Goal: Information Seeking & Learning: Learn about a topic

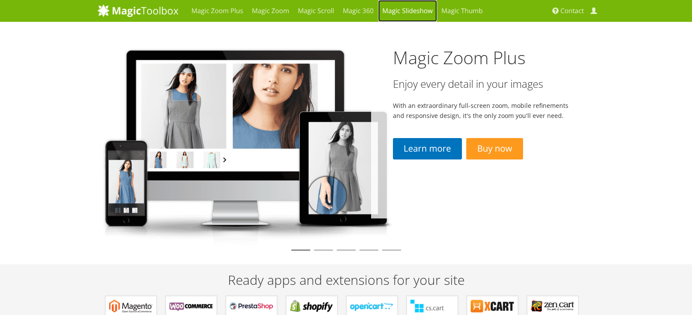
click at [408, 12] on link "Magic Slideshow" at bounding box center [407, 11] width 59 height 22
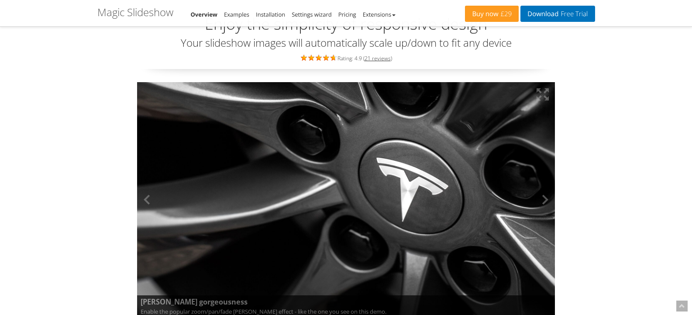
scroll to position [87, 0]
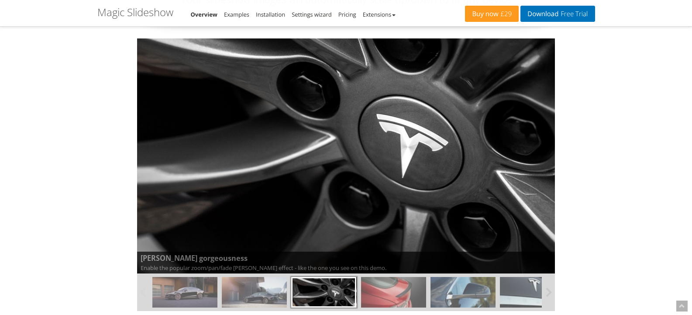
click at [182, 292] on img at bounding box center [184, 292] width 65 height 31
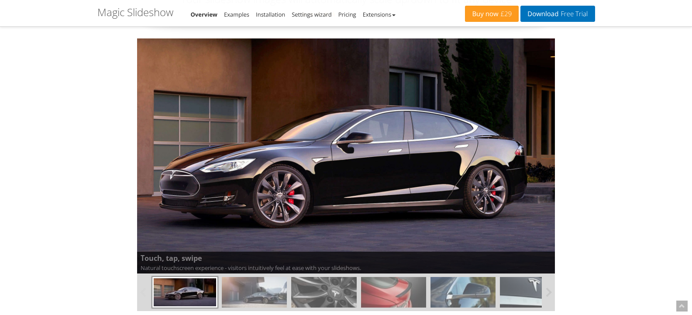
click at [243, 291] on img at bounding box center [254, 292] width 65 height 31
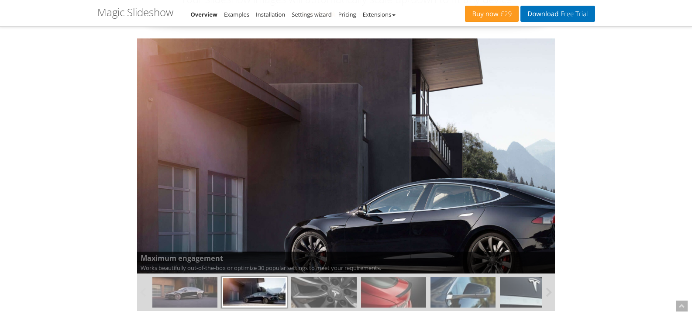
click at [322, 293] on img at bounding box center [323, 292] width 65 height 31
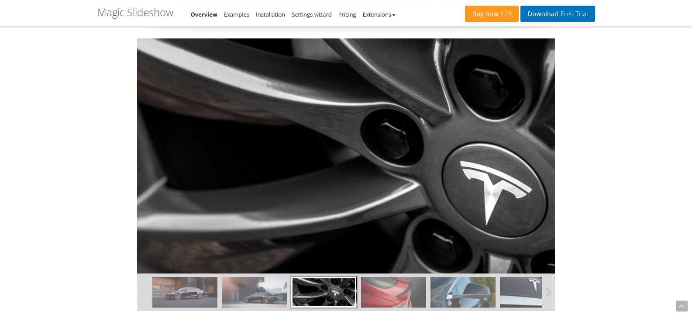
click at [390, 294] on img at bounding box center [393, 292] width 65 height 31
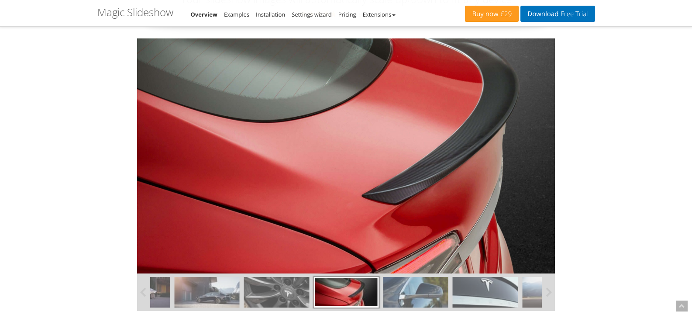
click at [412, 299] on img at bounding box center [416, 292] width 65 height 31
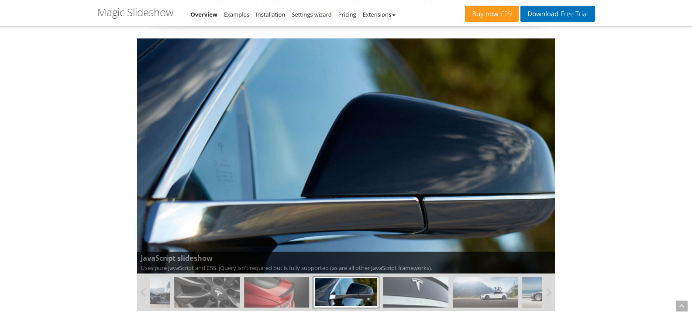
click at [412, 299] on img at bounding box center [416, 292] width 65 height 31
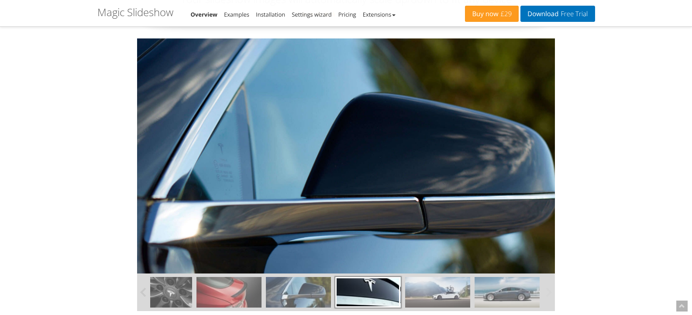
click at [441, 293] on img at bounding box center [437, 292] width 65 height 31
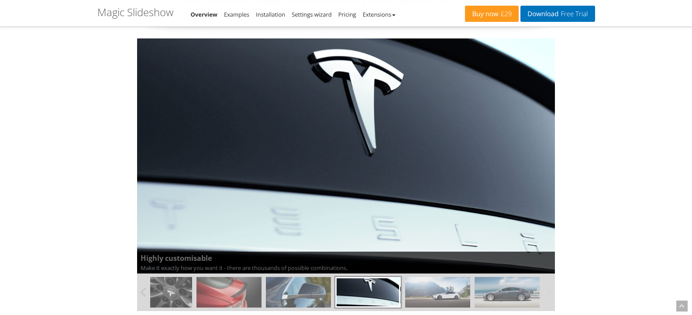
click at [522, 297] on img at bounding box center [507, 292] width 65 height 31
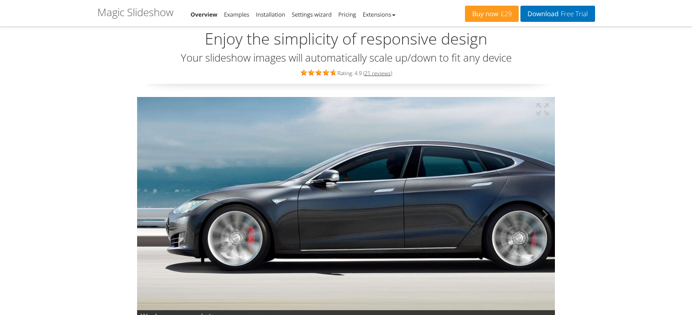
scroll to position [44, 0]
